Goal: Task Accomplishment & Management: Complete application form

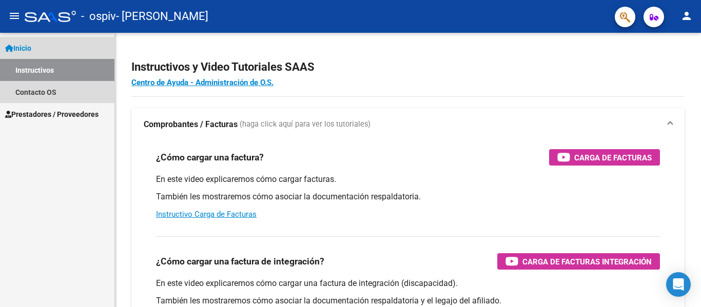
click at [37, 72] on link "Instructivos" at bounding box center [57, 70] width 114 height 22
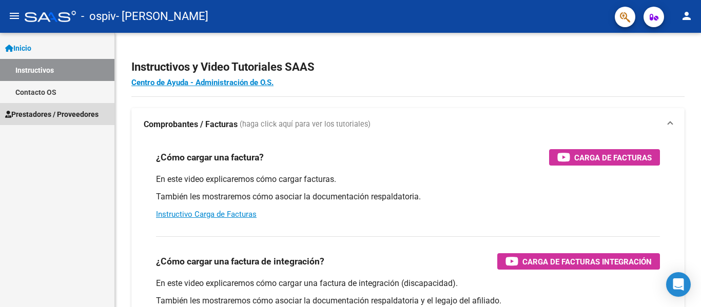
click at [63, 117] on span "Prestadores / Proveedores" at bounding box center [51, 114] width 93 height 11
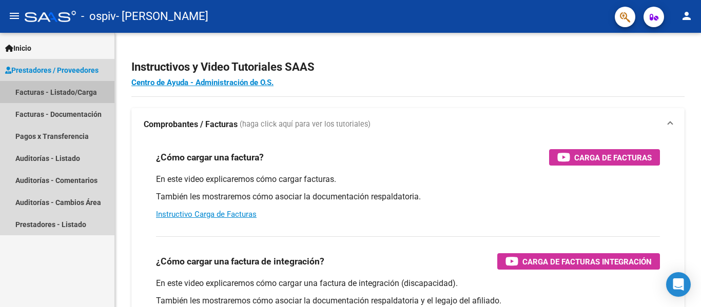
click at [60, 88] on link "Facturas - Listado/Carga" at bounding box center [57, 92] width 114 height 22
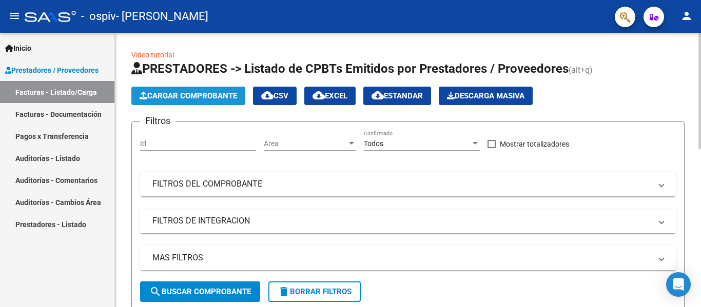
click at [192, 97] on span "Cargar Comprobante" at bounding box center [189, 95] width 98 height 9
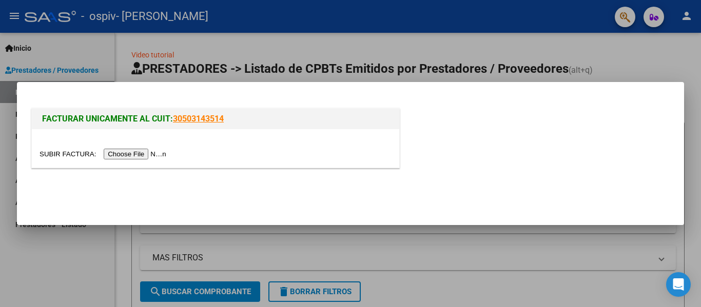
click at [152, 153] on input "file" at bounding box center [105, 154] width 130 height 11
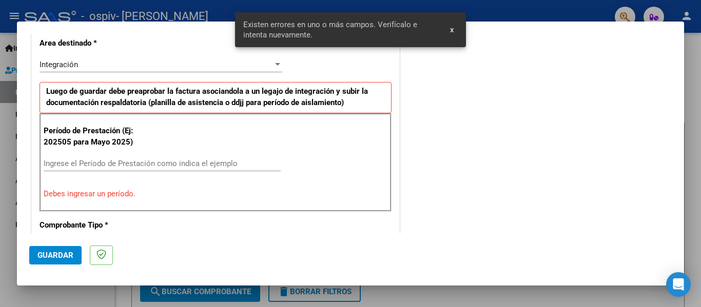
scroll to position [257, 0]
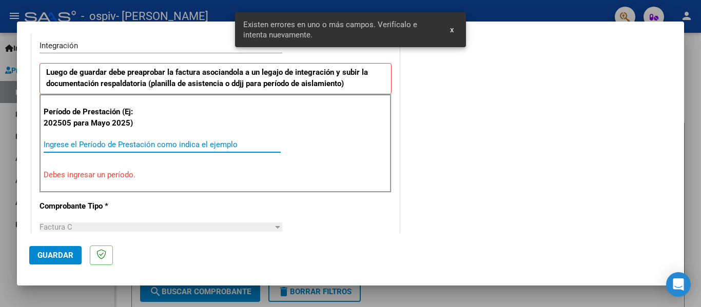
click at [155, 141] on input "Ingrese el Período de Prestación como indica el ejemplo" at bounding box center [162, 144] width 237 height 9
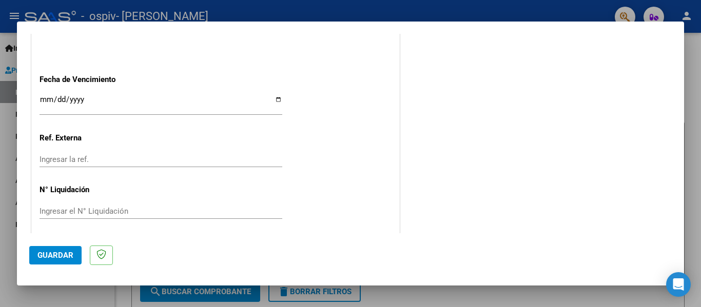
scroll to position [704, 0]
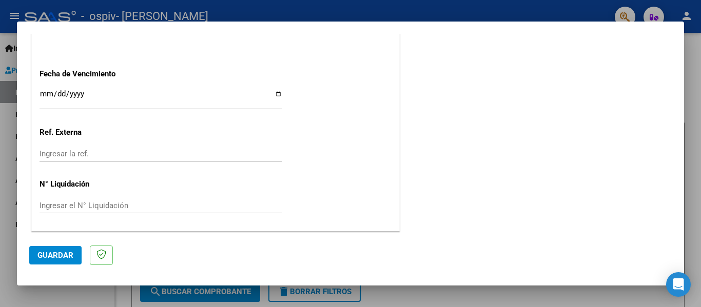
type input "202508"
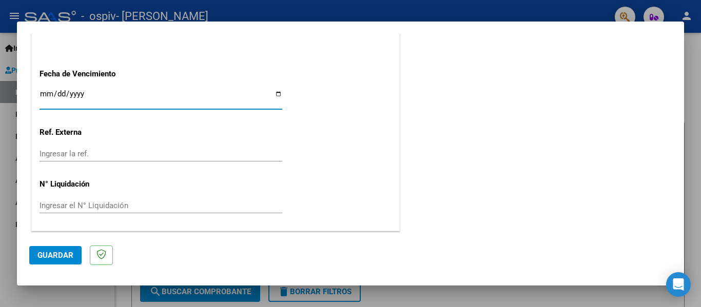
click at [278, 93] on input "Ingresar la fecha" at bounding box center [161, 98] width 243 height 16
type input "[DATE]"
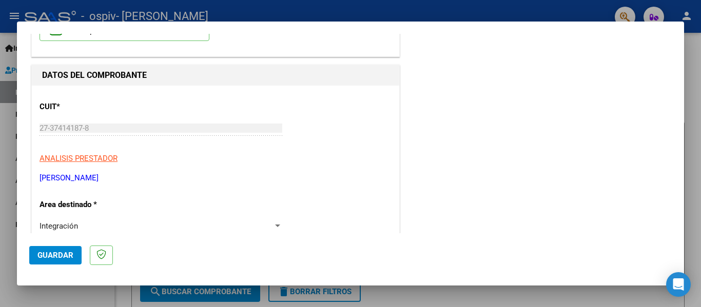
scroll to position [0, 0]
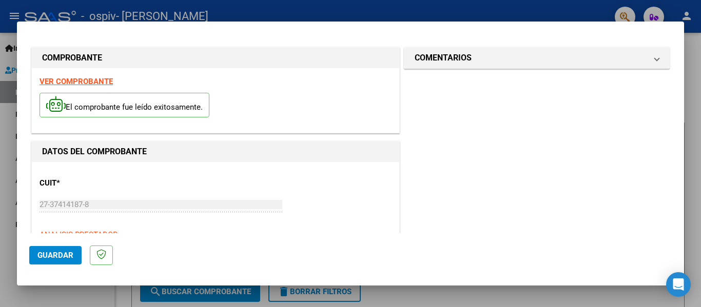
click at [62, 256] on span "Guardar" at bounding box center [55, 255] width 36 height 9
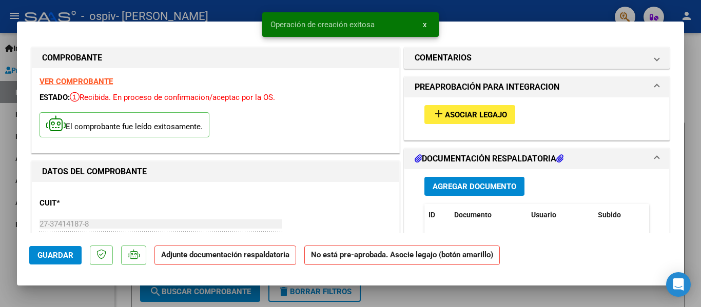
click at [451, 114] on span "Asociar Legajo" at bounding box center [476, 114] width 62 height 9
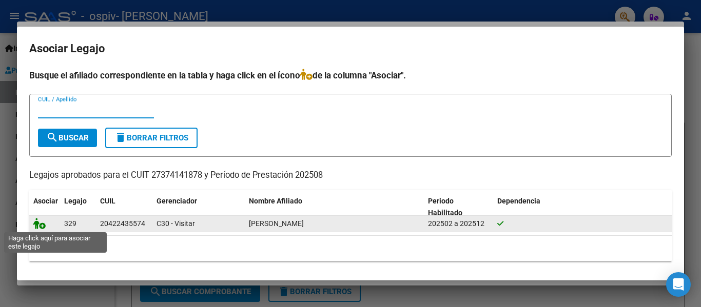
click at [42, 227] on icon at bounding box center [39, 223] width 12 height 11
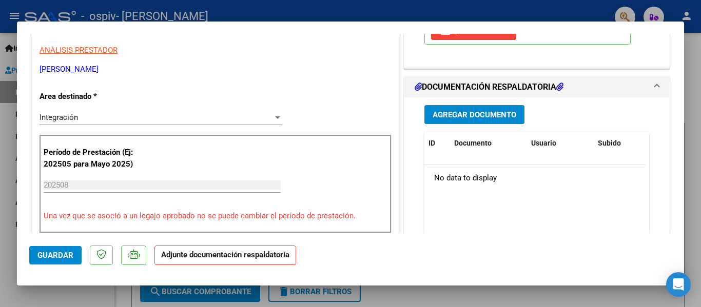
scroll to position [205, 0]
click at [488, 114] on span "Agregar Documento" at bounding box center [475, 114] width 84 height 9
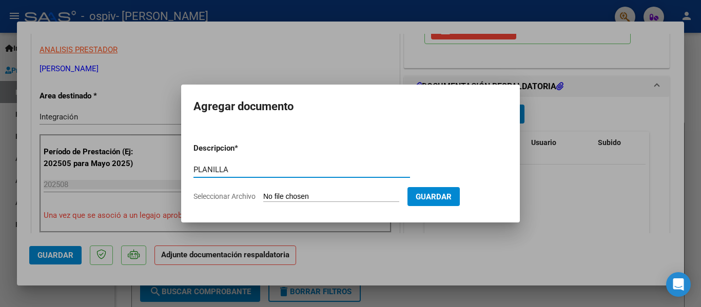
type input "PLANILLA"
click at [334, 198] on input "Seleccionar Archivo" at bounding box center [331, 197] width 136 height 10
type input "C:\fakepath\Planilla [PERSON_NAME].pdf"
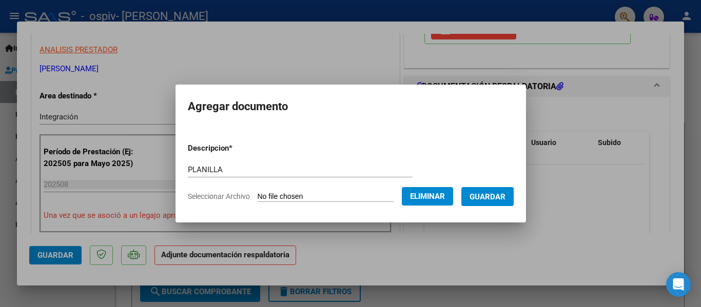
click at [487, 198] on span "Guardar" at bounding box center [488, 196] width 36 height 9
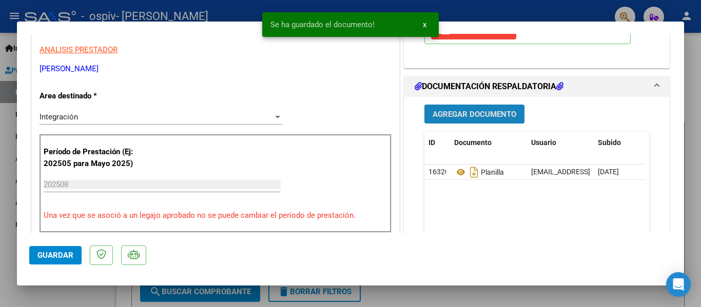
click at [459, 113] on span "Agregar Documento" at bounding box center [475, 114] width 84 height 9
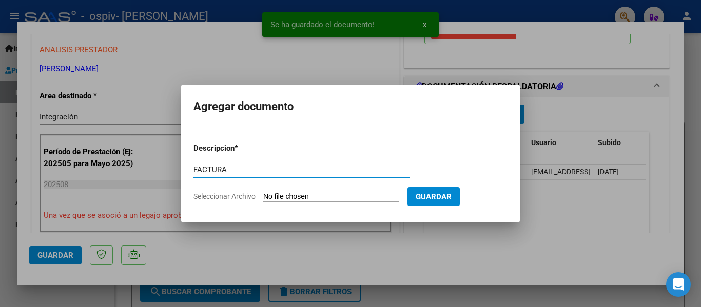
type input "FACTURA"
click at [375, 192] on input "Seleccionar Archivo" at bounding box center [331, 197] width 136 height 10
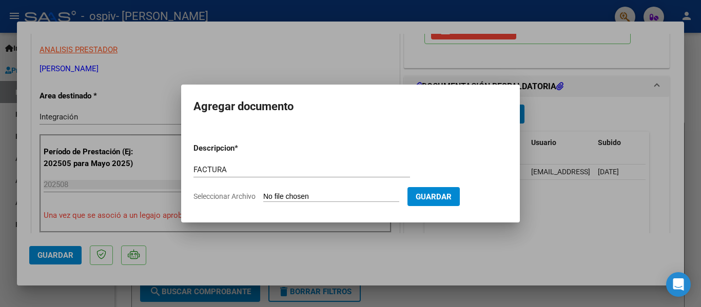
type input "C:\fakepath\27374141878_011_00001_00000323.pdf"
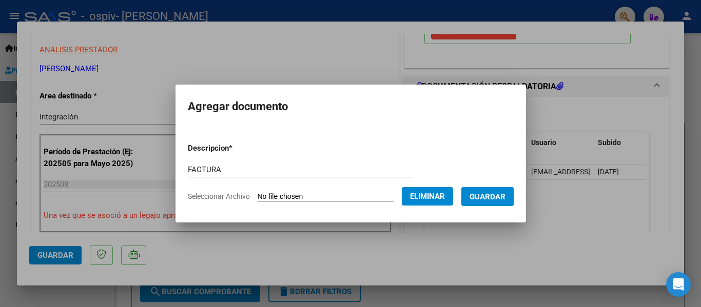
click at [492, 197] on span "Guardar" at bounding box center [488, 196] width 36 height 9
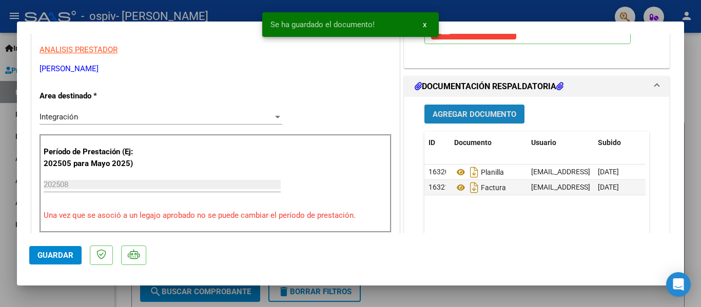
click at [475, 113] on span "Agregar Documento" at bounding box center [475, 114] width 84 height 9
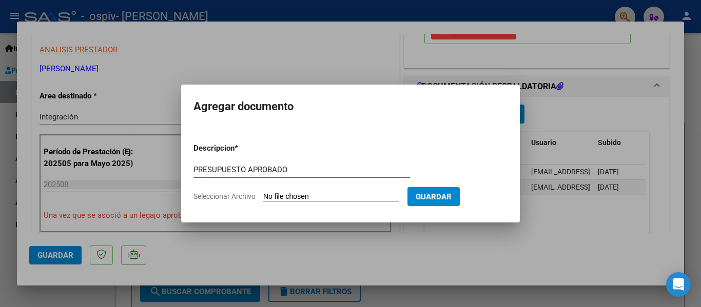
type input "PRESUPUESTO APROBADO"
click at [298, 197] on input "Seleccionar Archivo" at bounding box center [331, 197] width 136 height 10
type input "C:\fakepath\PRESUPUESTO [PERSON_NAME] 2025 APROBADO.pdf"
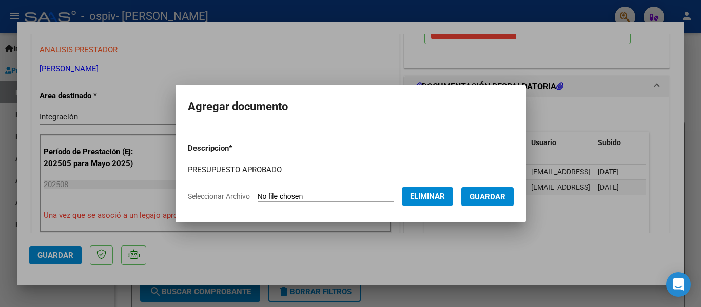
click at [487, 196] on span "Guardar" at bounding box center [488, 196] width 36 height 9
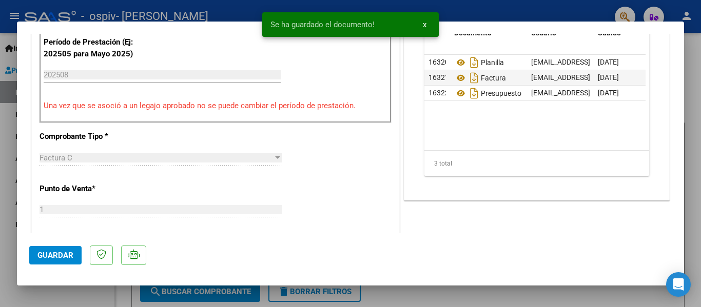
scroll to position [308, 0]
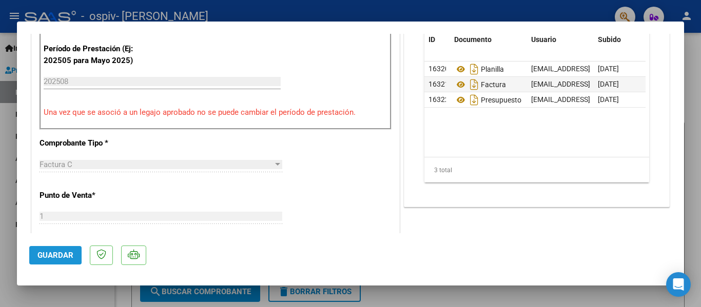
click at [49, 254] on span "Guardar" at bounding box center [55, 255] width 36 height 9
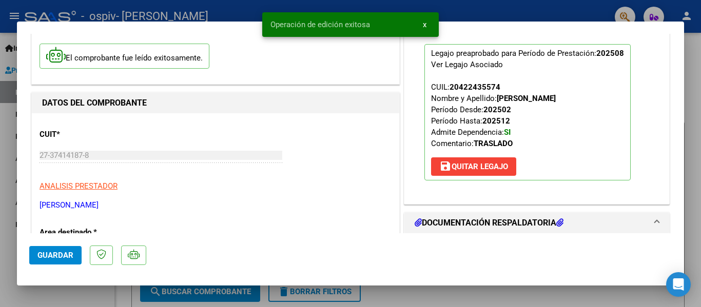
scroll to position [52, 0]
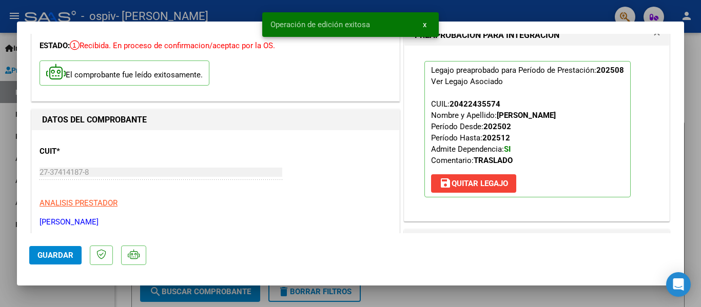
click at [10, 142] on div at bounding box center [350, 153] width 701 height 307
type input "$ 0,00"
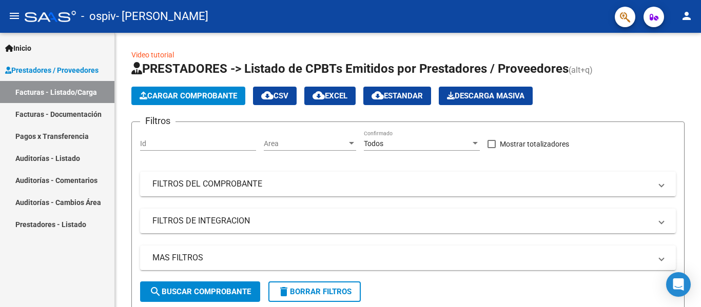
click at [65, 90] on link "Facturas - Listado/Carga" at bounding box center [57, 92] width 114 height 22
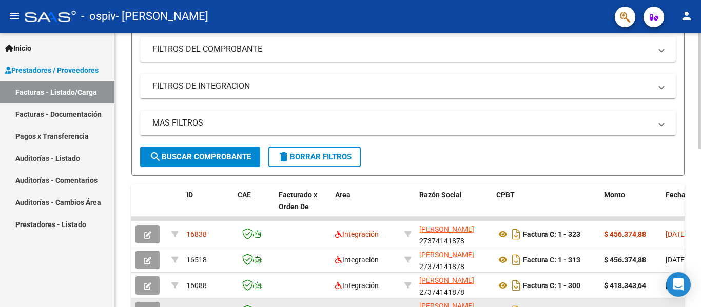
scroll to position [257, 0]
